Goal: Task Accomplishment & Management: Use online tool/utility

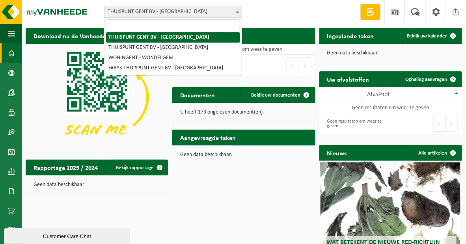
click at [237, 11] on b at bounding box center [237, 12] width 3 height 2
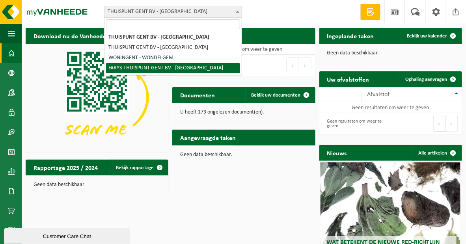
select select "126076"
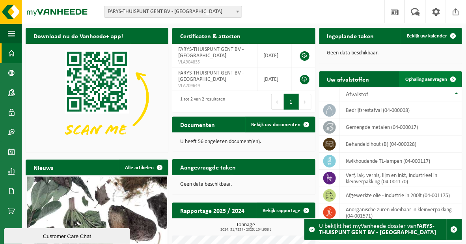
click at [418, 79] on span "Ophaling aanvragen" at bounding box center [426, 79] width 42 height 5
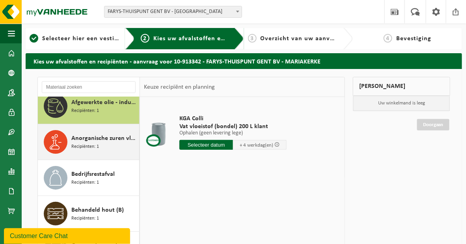
scroll to position [13, 0]
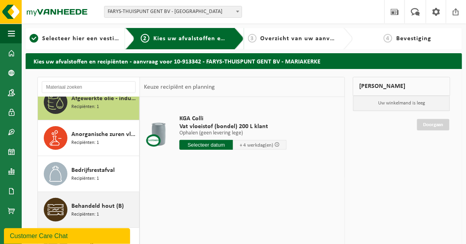
click at [94, 211] on span "Recipiënten: 1" at bounding box center [85, 214] width 28 height 7
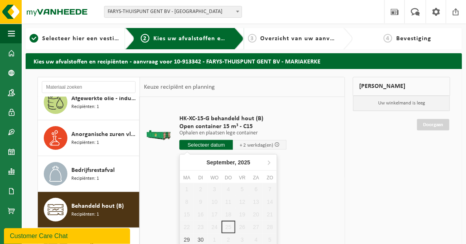
click at [224, 144] on input "text" at bounding box center [206, 145] width 54 height 10
click at [191, 238] on div "29" at bounding box center [187, 239] width 14 height 13
type input "Van [DATE]"
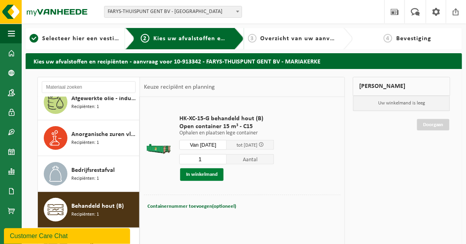
click at [213, 175] on button "In winkelmand" at bounding box center [201, 174] width 43 height 13
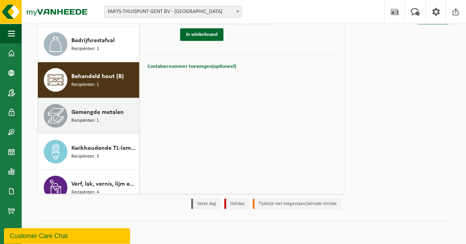
scroll to position [0, 0]
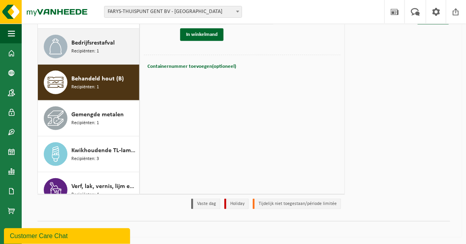
click at [96, 45] on span "Bedrijfsrestafval" at bounding box center [92, 42] width 43 height 9
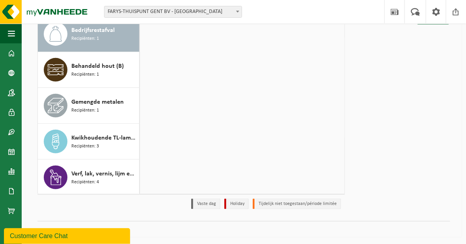
click at [96, 37] on span "Recipiënten: 1" at bounding box center [85, 38] width 28 height 7
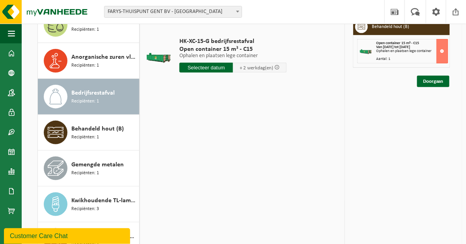
scroll to position [0, 0]
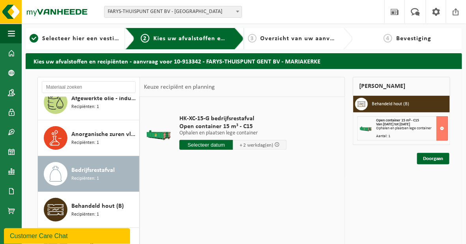
click at [207, 143] on input "text" at bounding box center [206, 145] width 54 height 10
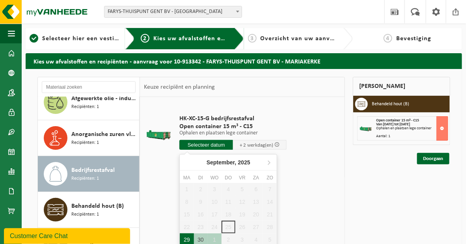
click at [190, 237] on div "29" at bounding box center [187, 239] width 14 height 13
type input "Van [DATE]"
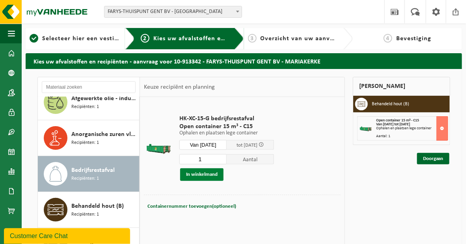
click at [208, 173] on button "In winkelmand" at bounding box center [201, 174] width 43 height 13
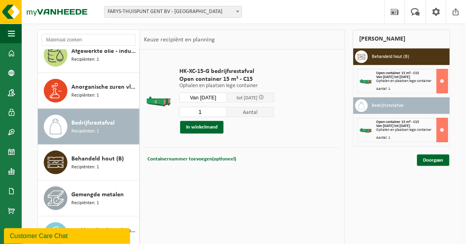
scroll to position [140, 0]
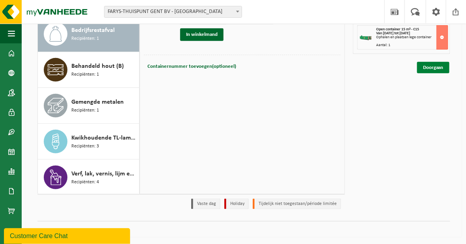
click at [421, 73] on link "Doorgaan" at bounding box center [433, 67] width 32 height 11
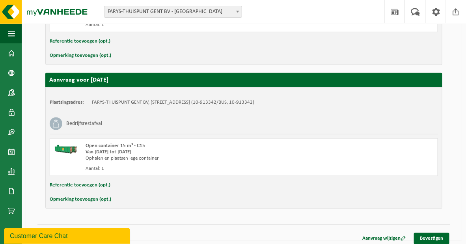
scroll to position [238, 0]
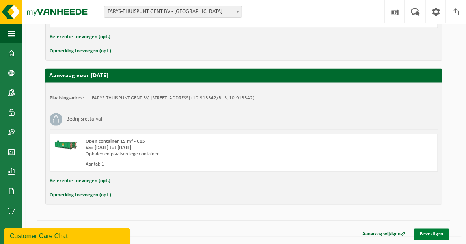
click at [430, 234] on link "Bevestigen" at bounding box center [431, 234] width 35 height 11
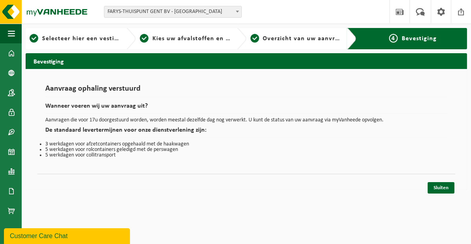
click at [370, 205] on html "Vestiging: THUISPUNT GENT BV - GENT THUISPUNT [GEOGRAPHIC_DATA] BV - MARIAKERKE…" at bounding box center [235, 122] width 471 height 244
